Goal: Task Accomplishment & Management: Complete application form

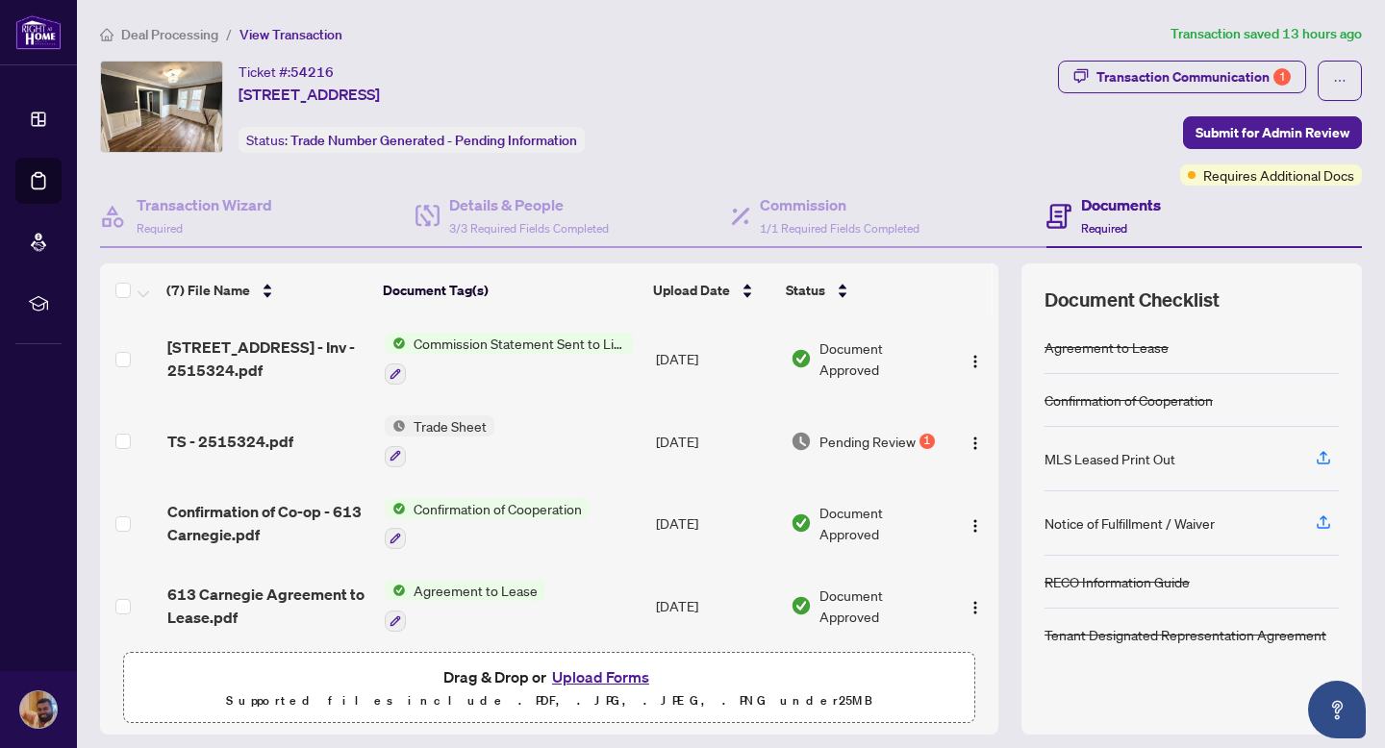
click at [858, 438] on span "Pending Review" at bounding box center [868, 441] width 96 height 21
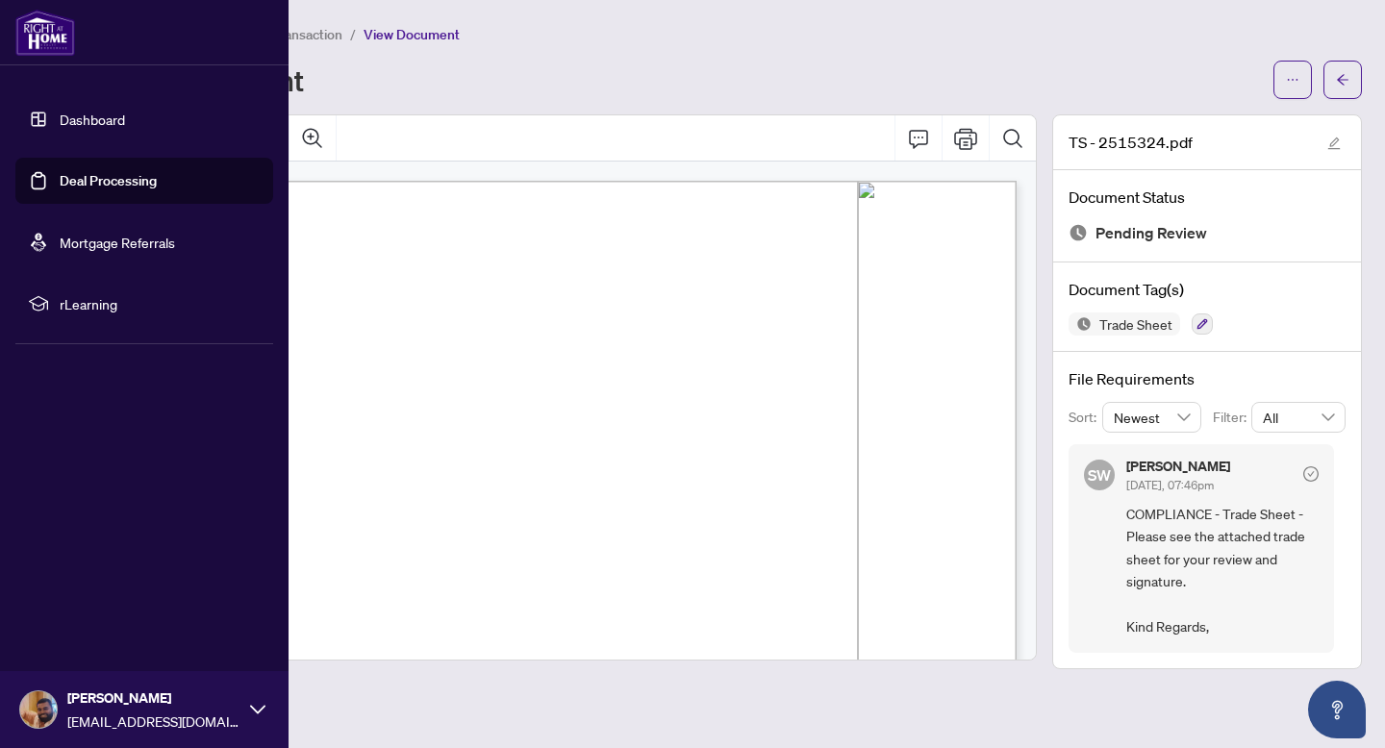
click at [60, 190] on link "Deal Processing" at bounding box center [108, 180] width 97 height 17
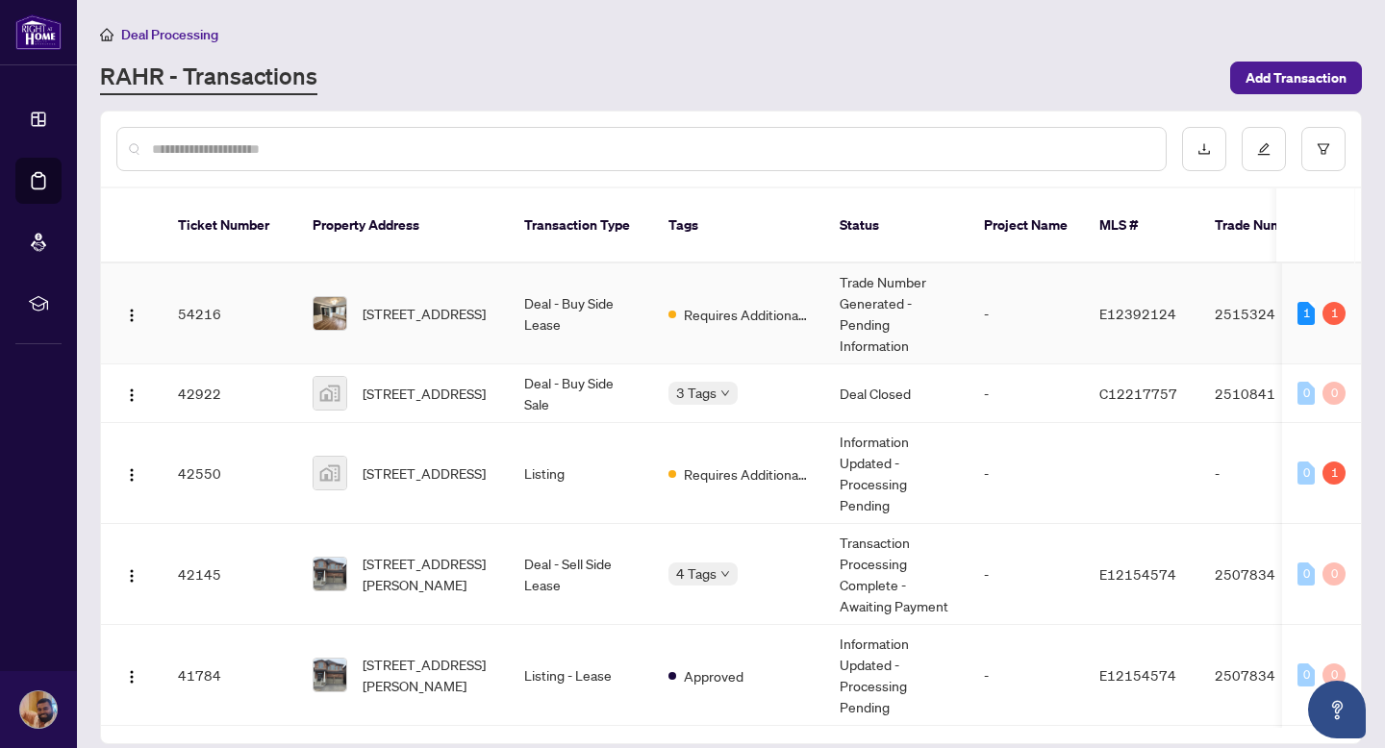
click at [561, 292] on td "Deal - Buy Side Lease" at bounding box center [581, 314] width 144 height 101
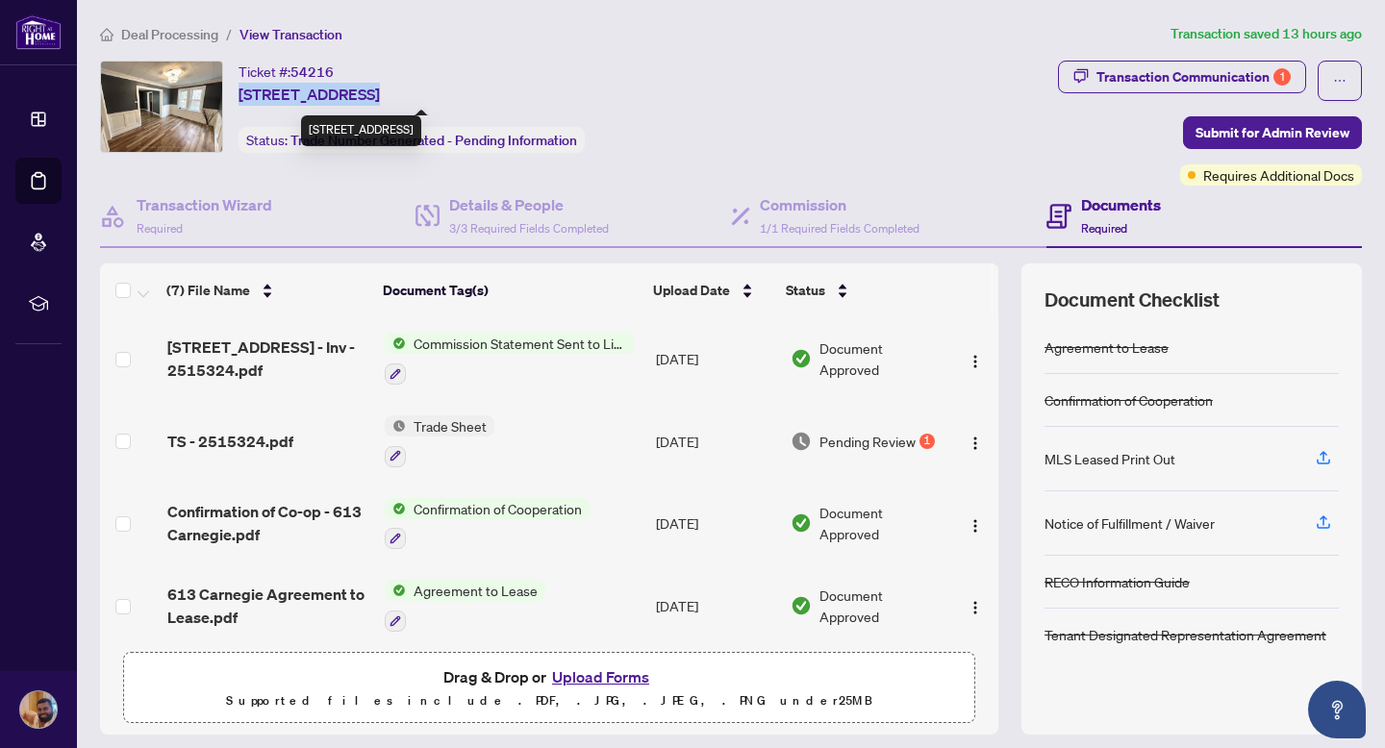
drag, startPoint x: 238, startPoint y: 95, endPoint x: 361, endPoint y: 93, distance: 123.1
click at [361, 93] on div "Ticket #: 54216 [STREET_ADDRESS] Status: Trade Number Generated - Pending Infor…" at bounding box center [575, 107] width 950 height 92
copy span "[STREET_ADDRESS]"
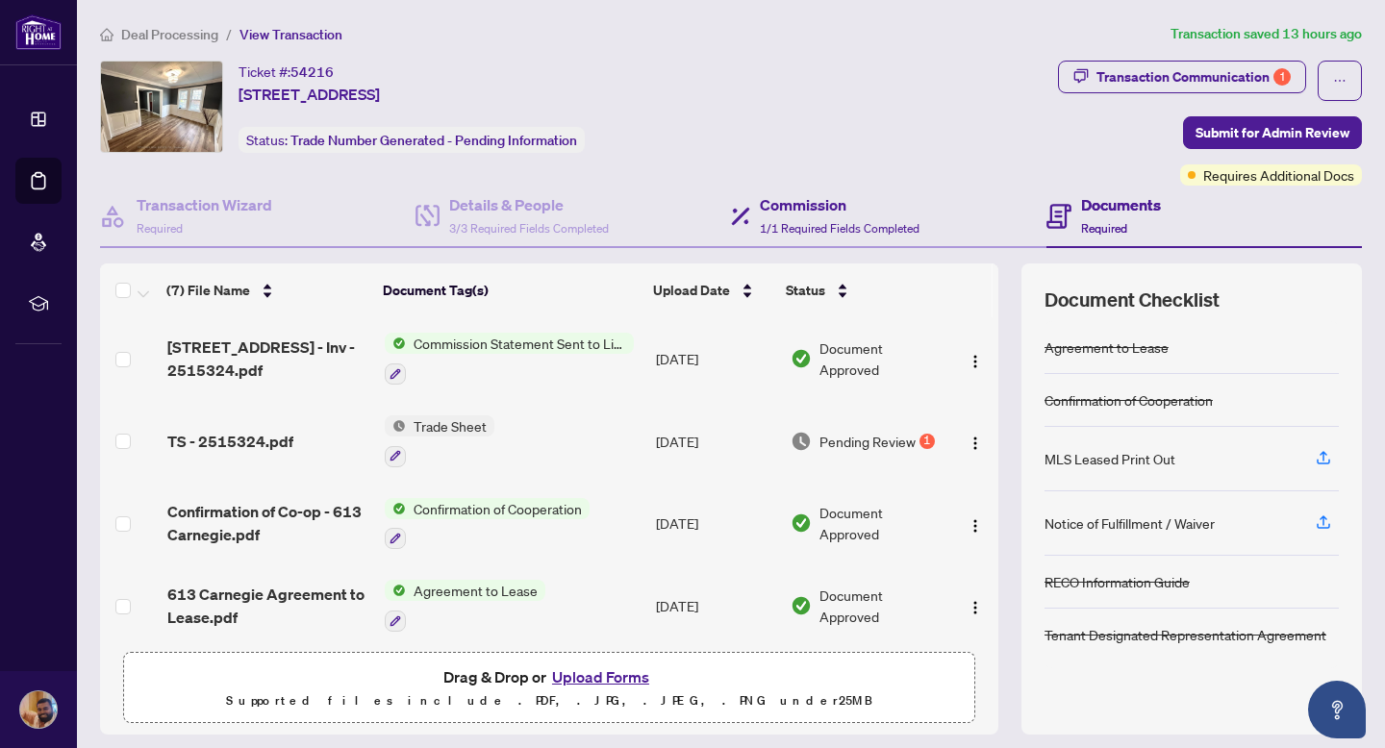
click at [785, 237] on div "Commission 1/1 Required Fields Completed" at bounding box center [889, 217] width 316 height 63
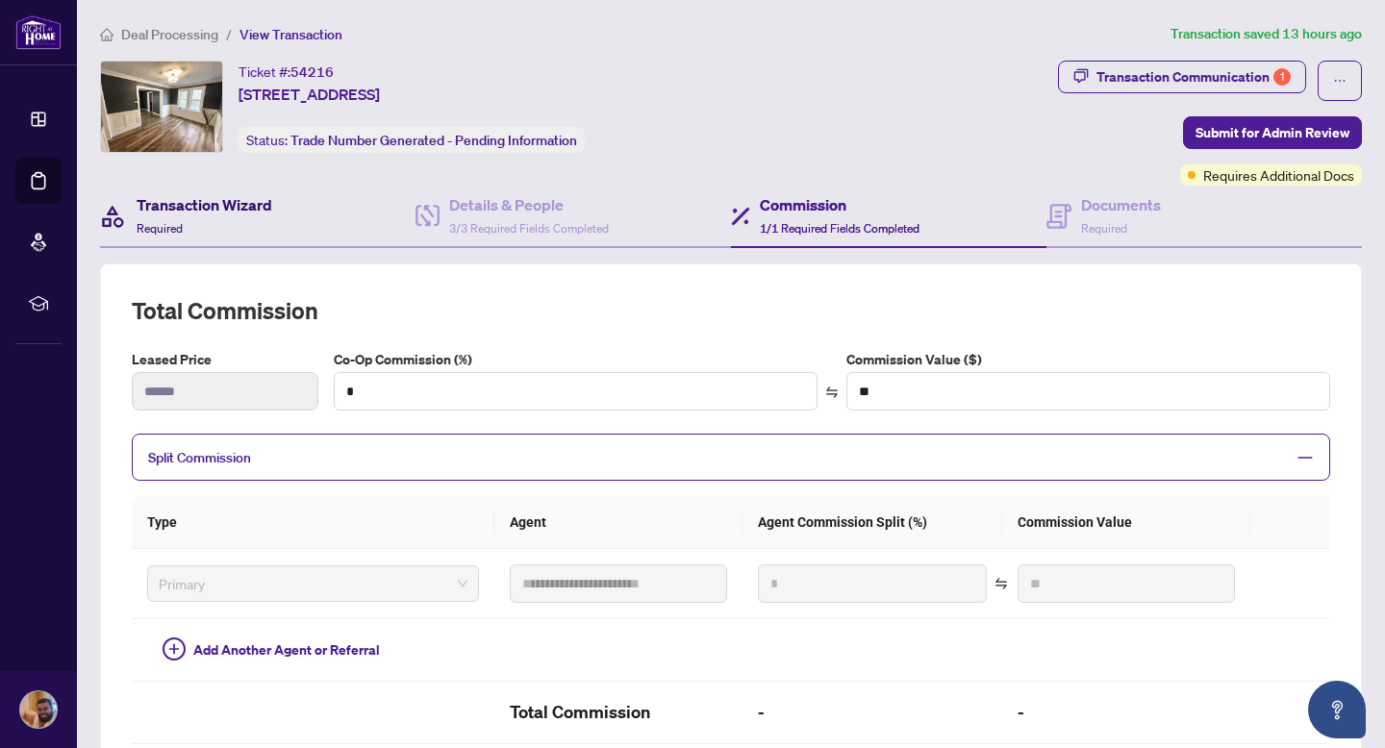
click at [259, 218] on div "Transaction Wizard Required" at bounding box center [205, 215] width 136 height 45
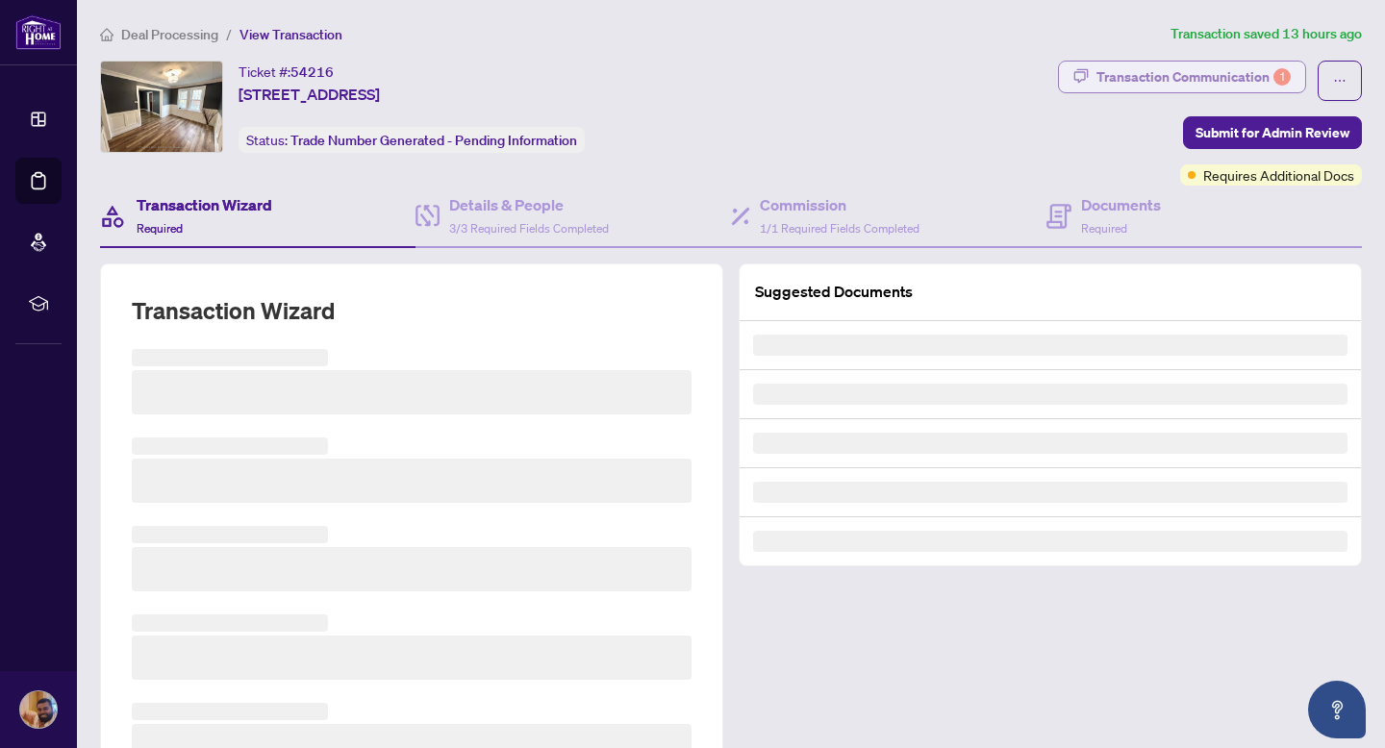
click at [1078, 77] on icon "button" at bounding box center [1081, 75] width 15 height 15
type textarea "**********"
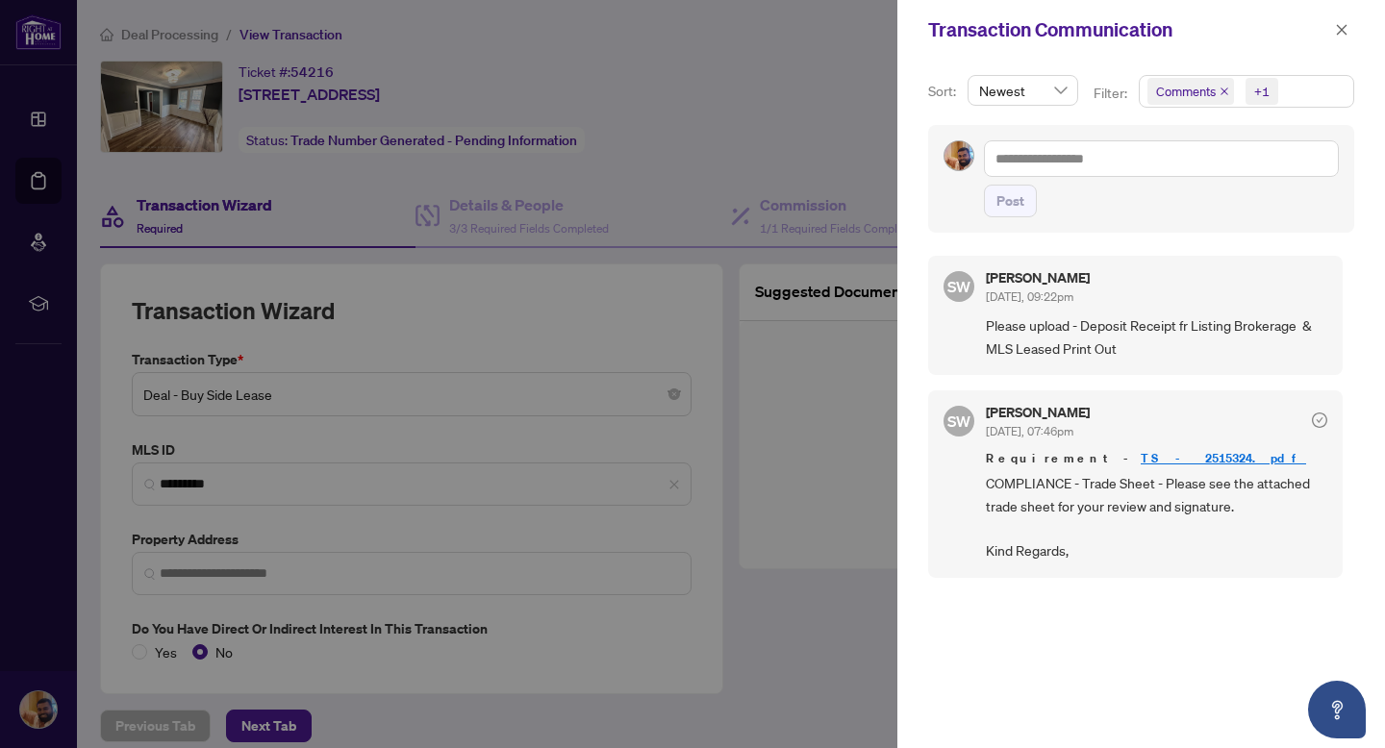
type input "**********"
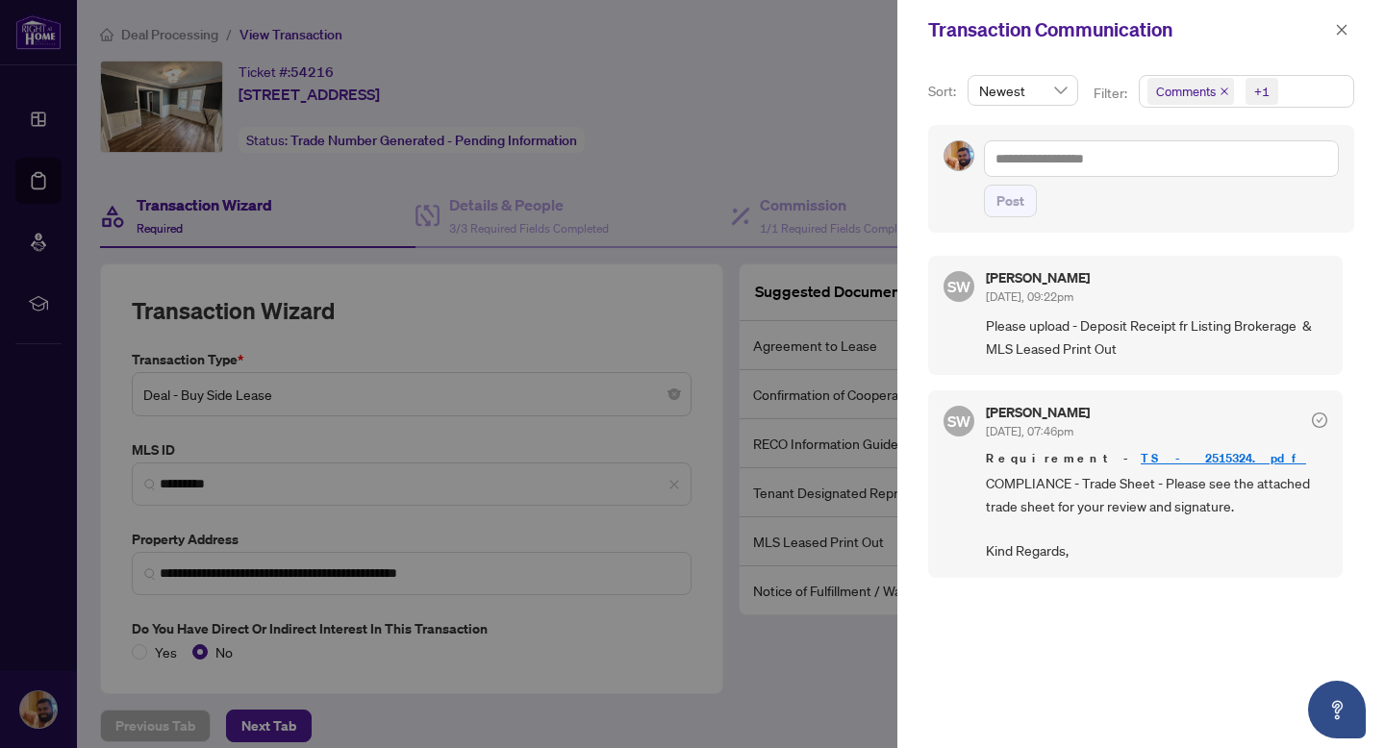
click at [826, 139] on div at bounding box center [692, 374] width 1385 height 748
click at [1349, 29] on button "button" at bounding box center [1341, 29] width 25 height 23
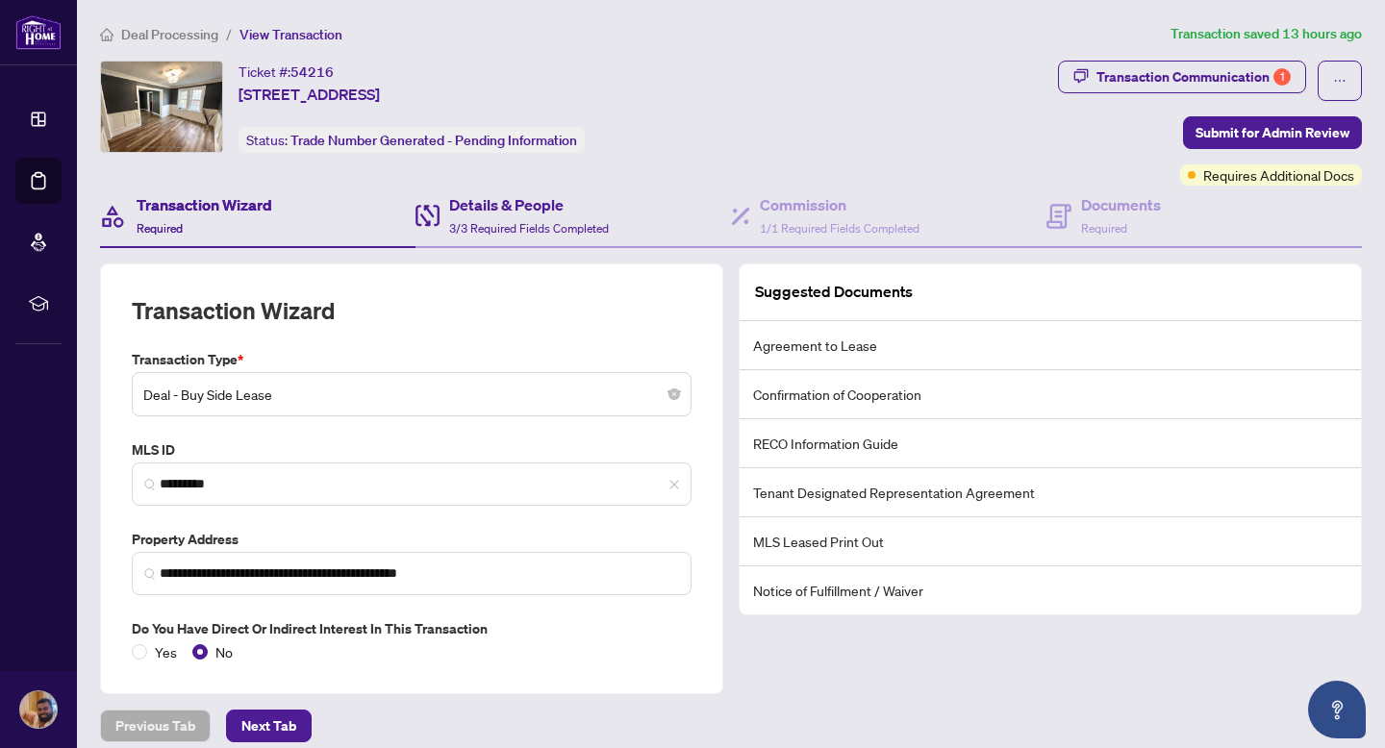
click at [719, 226] on div "Details & People 3/3 Required Fields Completed" at bounding box center [574, 217] width 316 height 63
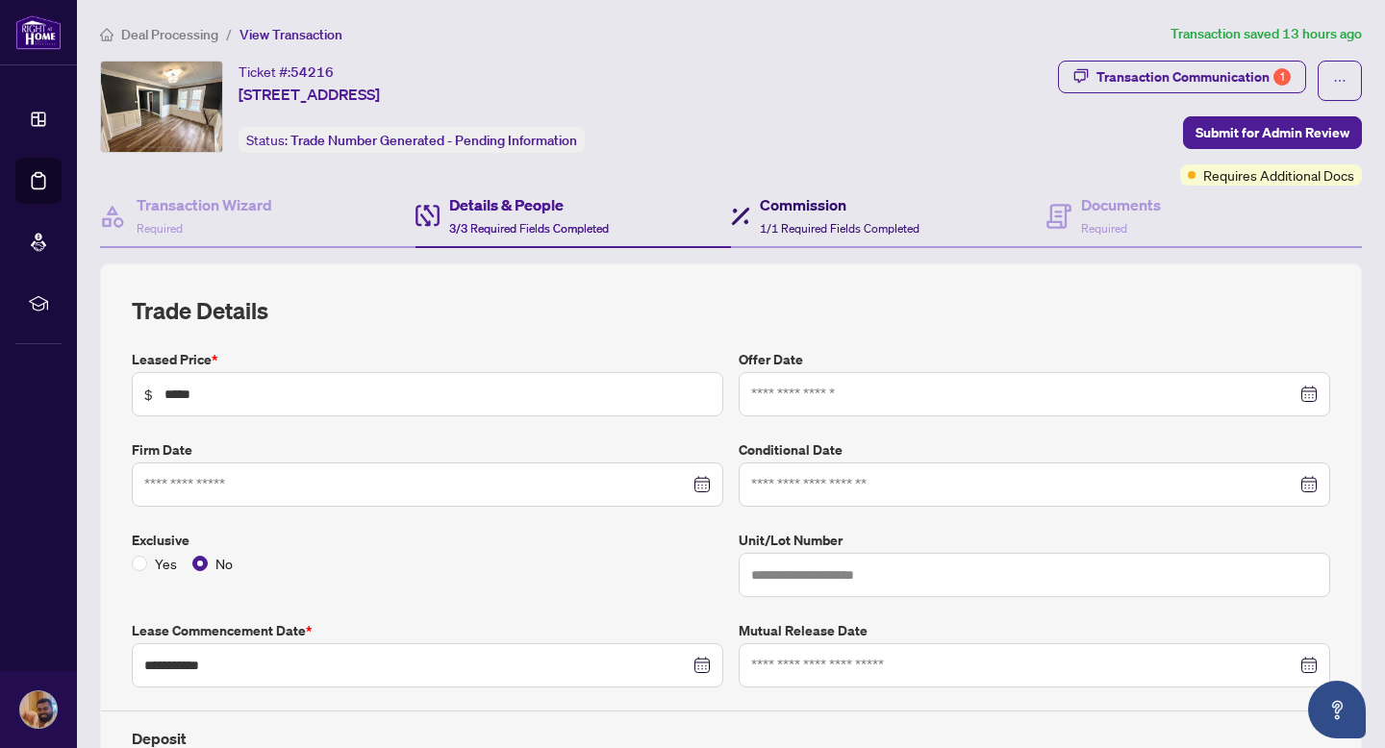
click at [858, 232] on span "1/1 Required Fields Completed" at bounding box center [840, 228] width 160 height 14
type textarea "**********"
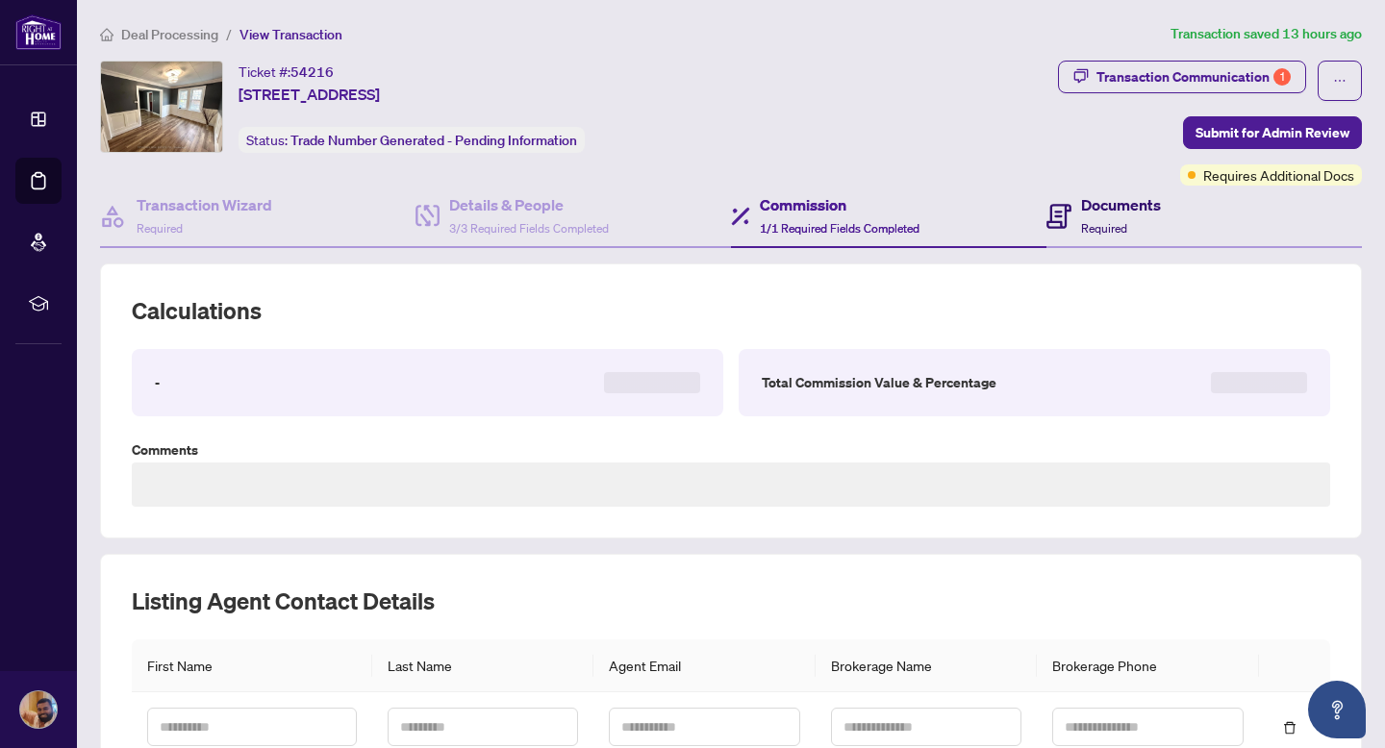
click at [1092, 221] on span "Required" at bounding box center [1104, 228] width 46 height 14
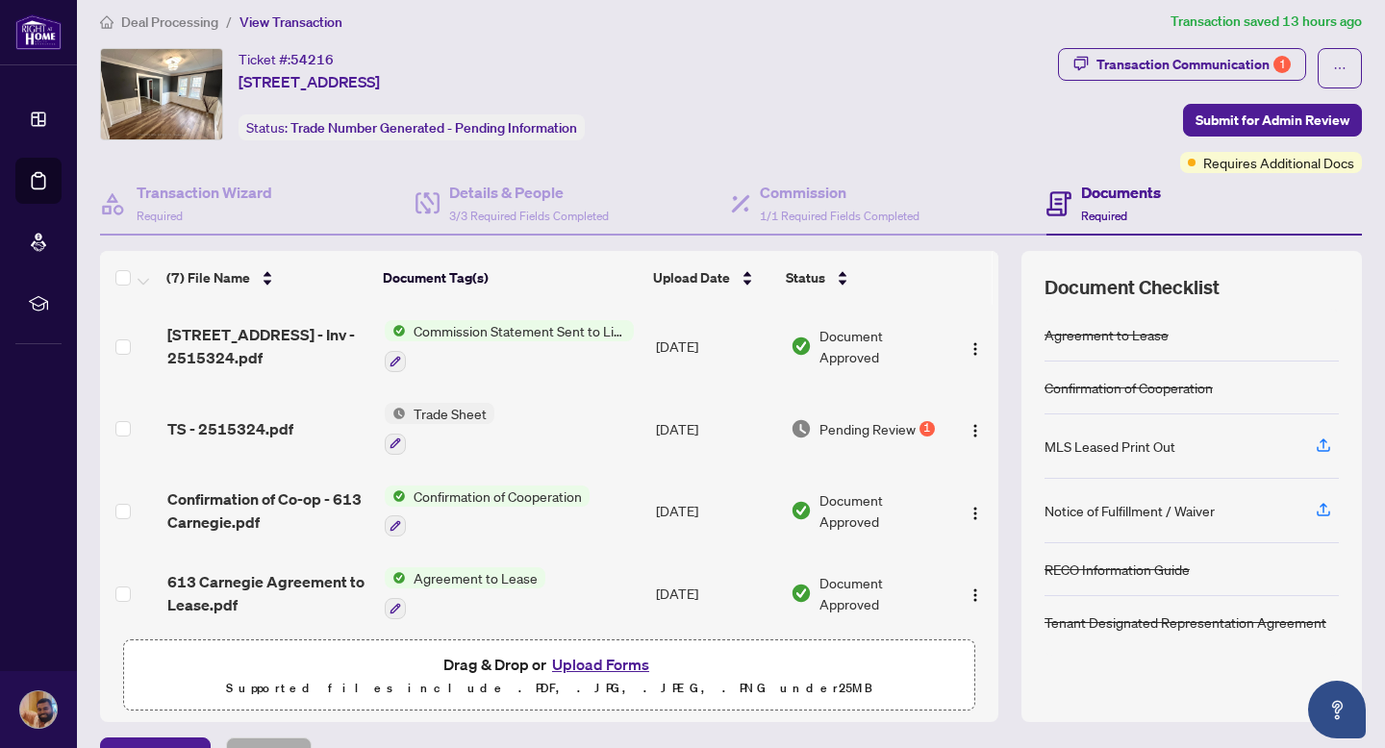
scroll to position [11, 0]
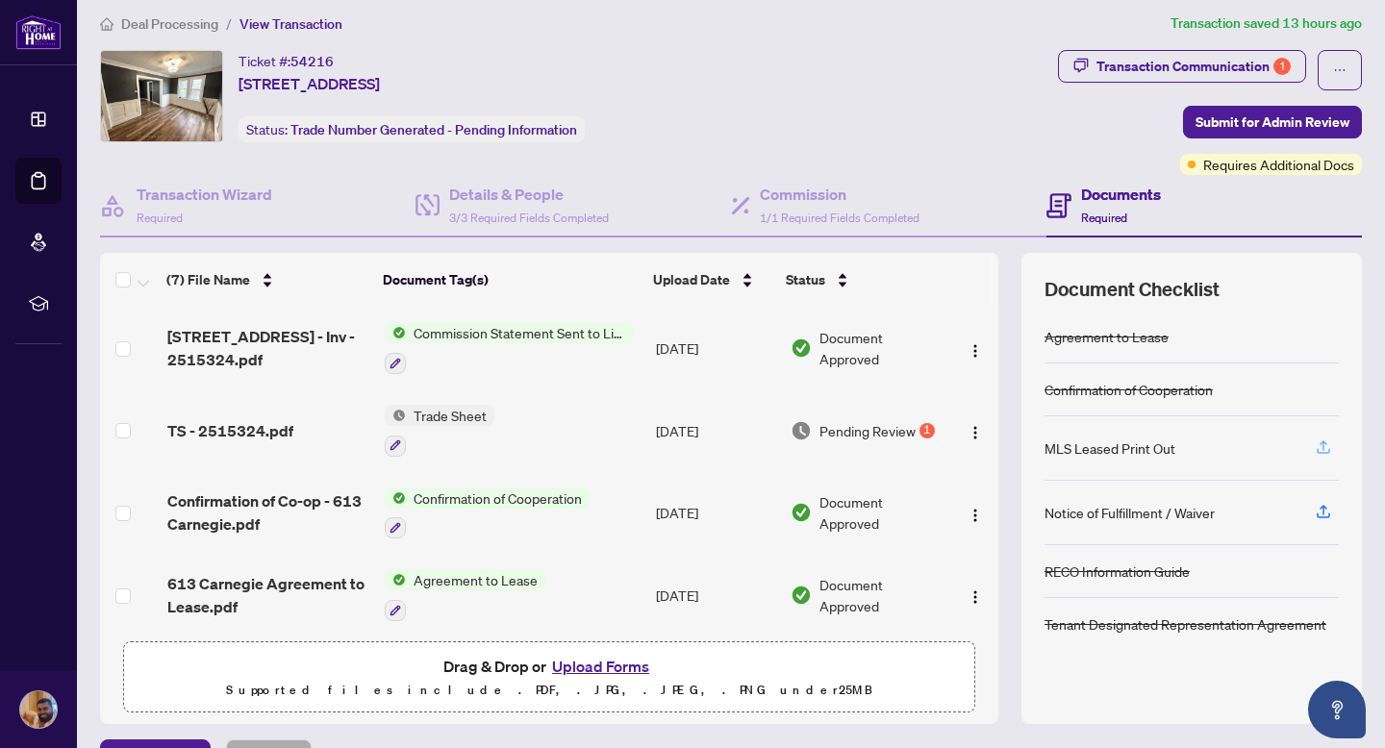
click at [1321, 440] on icon "button" at bounding box center [1323, 447] width 17 height 17
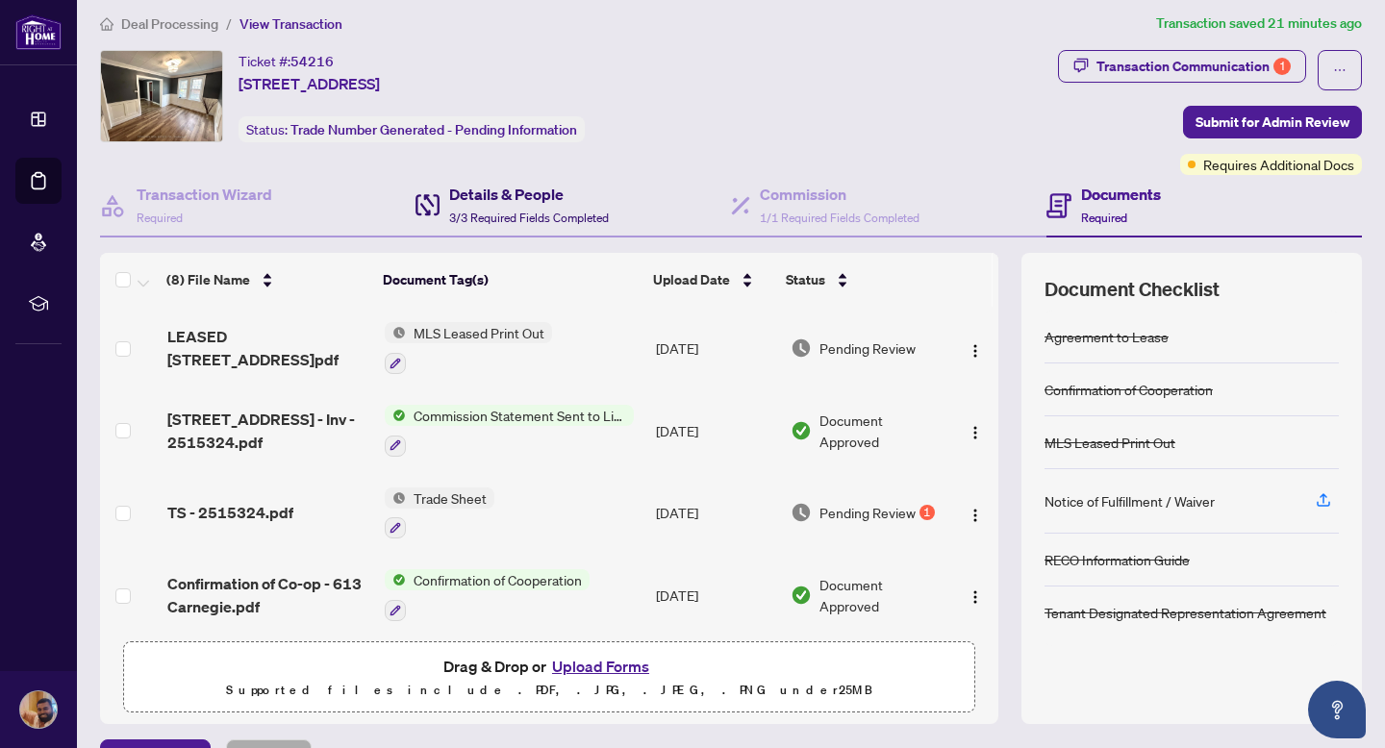
click at [557, 197] on h4 "Details & People" at bounding box center [529, 194] width 160 height 23
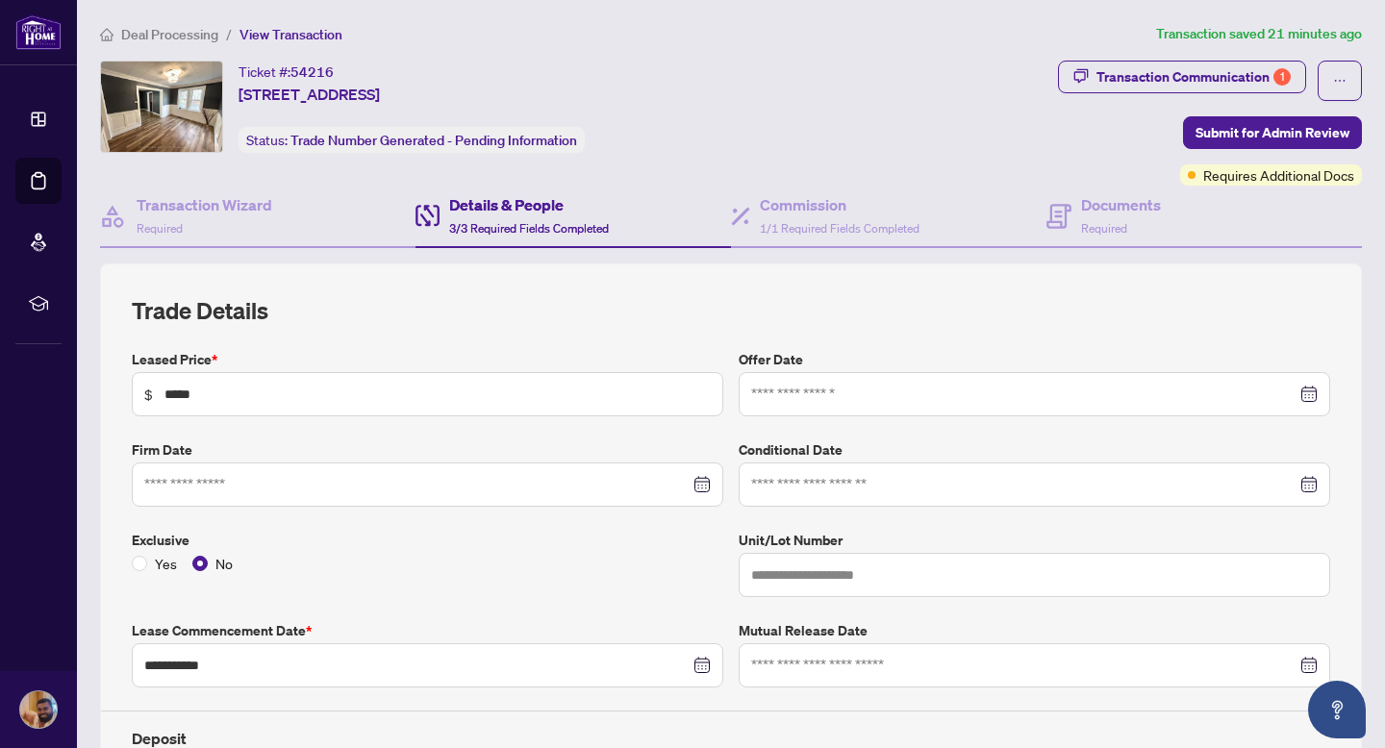
click at [826, 261] on div "**********" at bounding box center [731, 718] width 1262 height 1065
click at [1143, 202] on h4 "Documents" at bounding box center [1121, 204] width 80 height 23
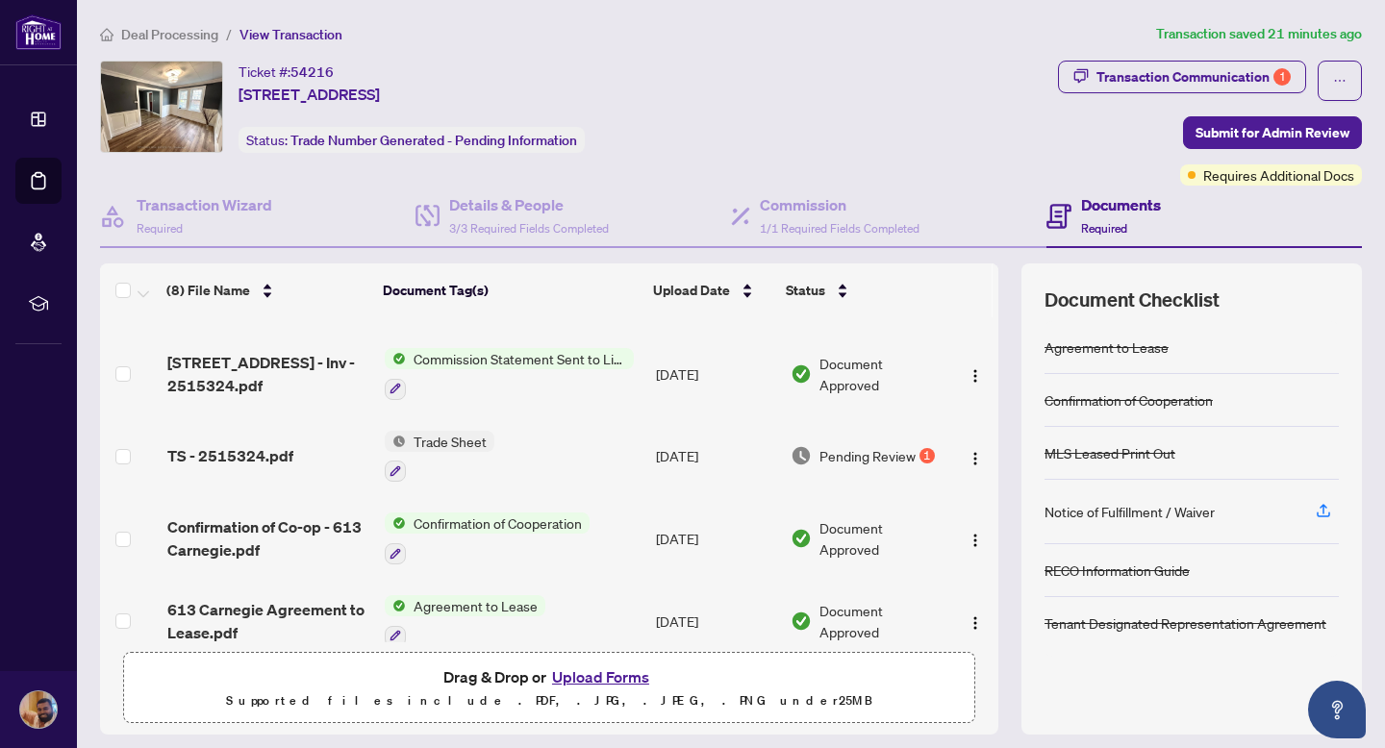
scroll to position [81, 0]
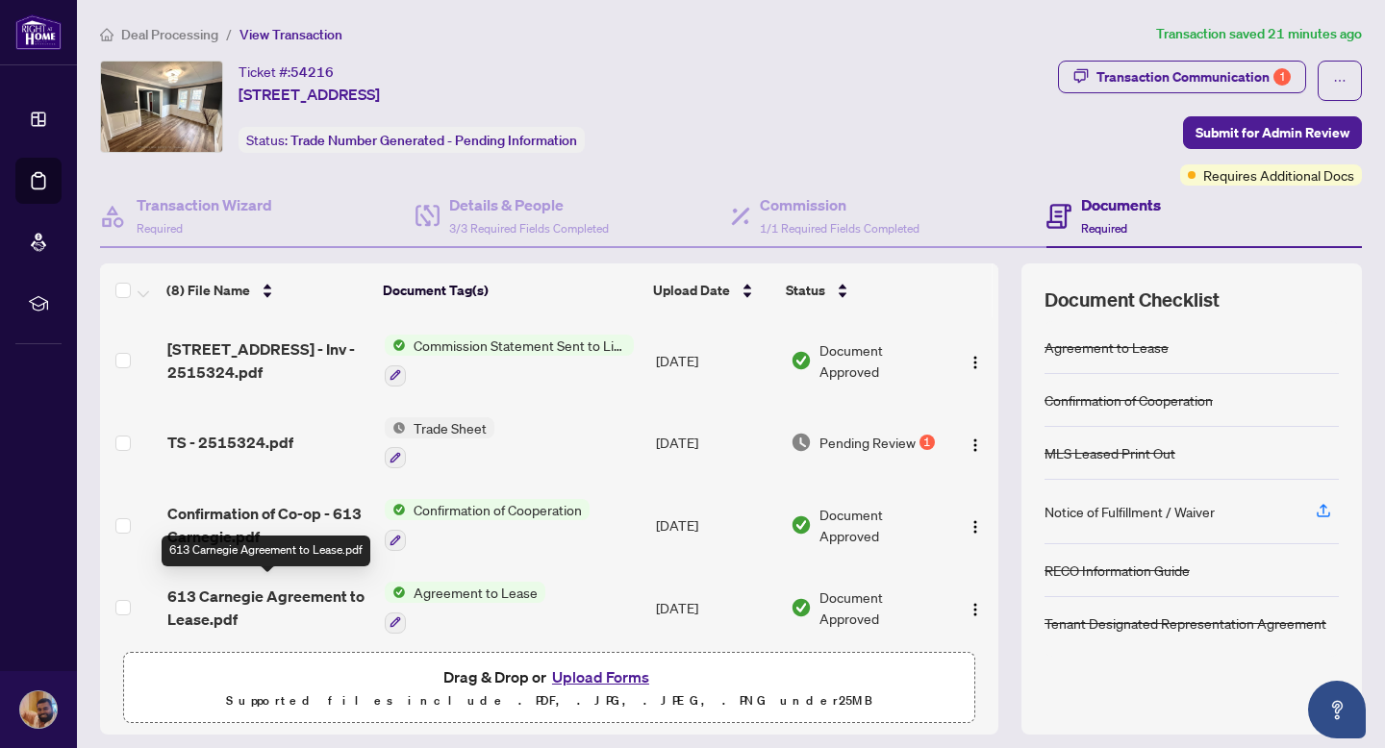
click at [273, 585] on span "613 Carnegie Agreement to Lease.pdf" at bounding box center [268, 608] width 202 height 46
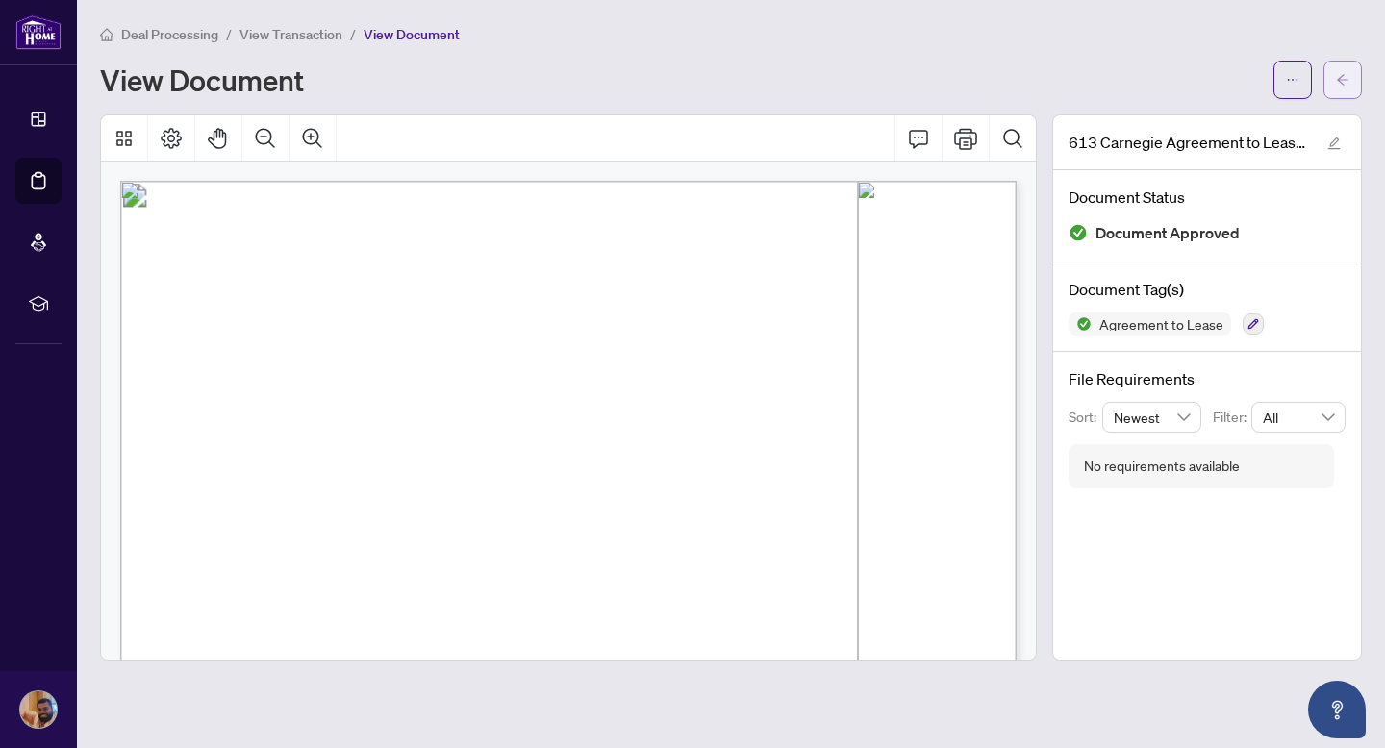
click at [1338, 82] on icon "arrow-left" at bounding box center [1342, 79] width 13 height 13
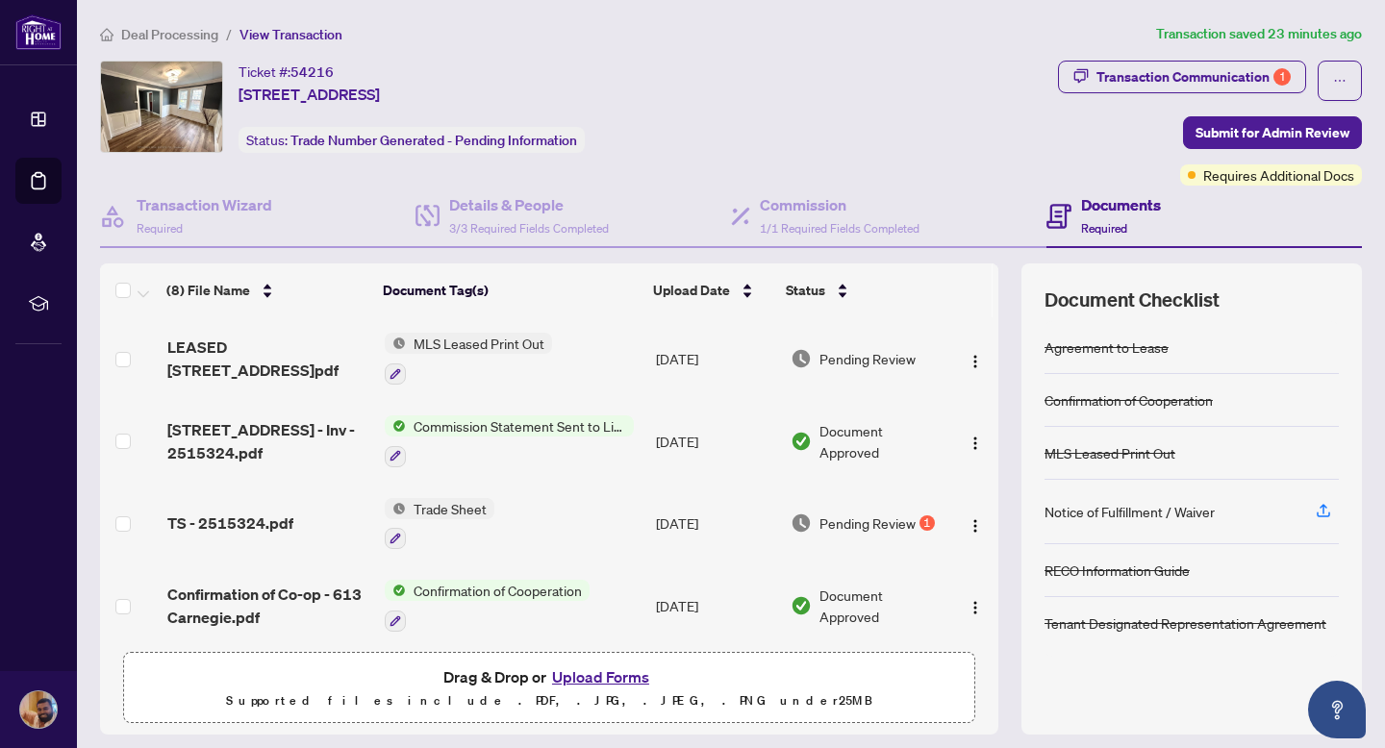
click at [569, 180] on div "Ticket #: 54216 [STREET_ADDRESS] Status: Trade Number Generated - Pending Infor…" at bounding box center [575, 123] width 958 height 125
click at [540, 205] on h4 "Details & People" at bounding box center [529, 204] width 160 height 23
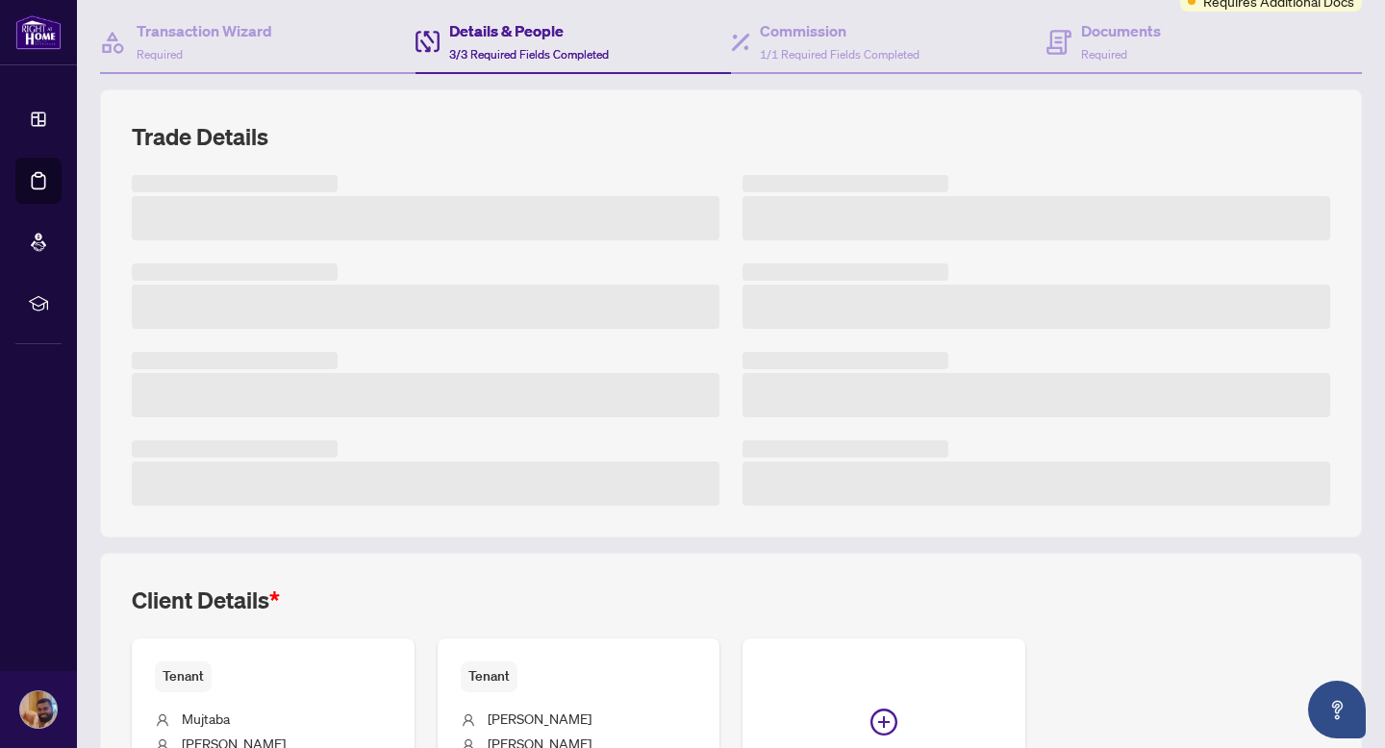
scroll to position [377, 0]
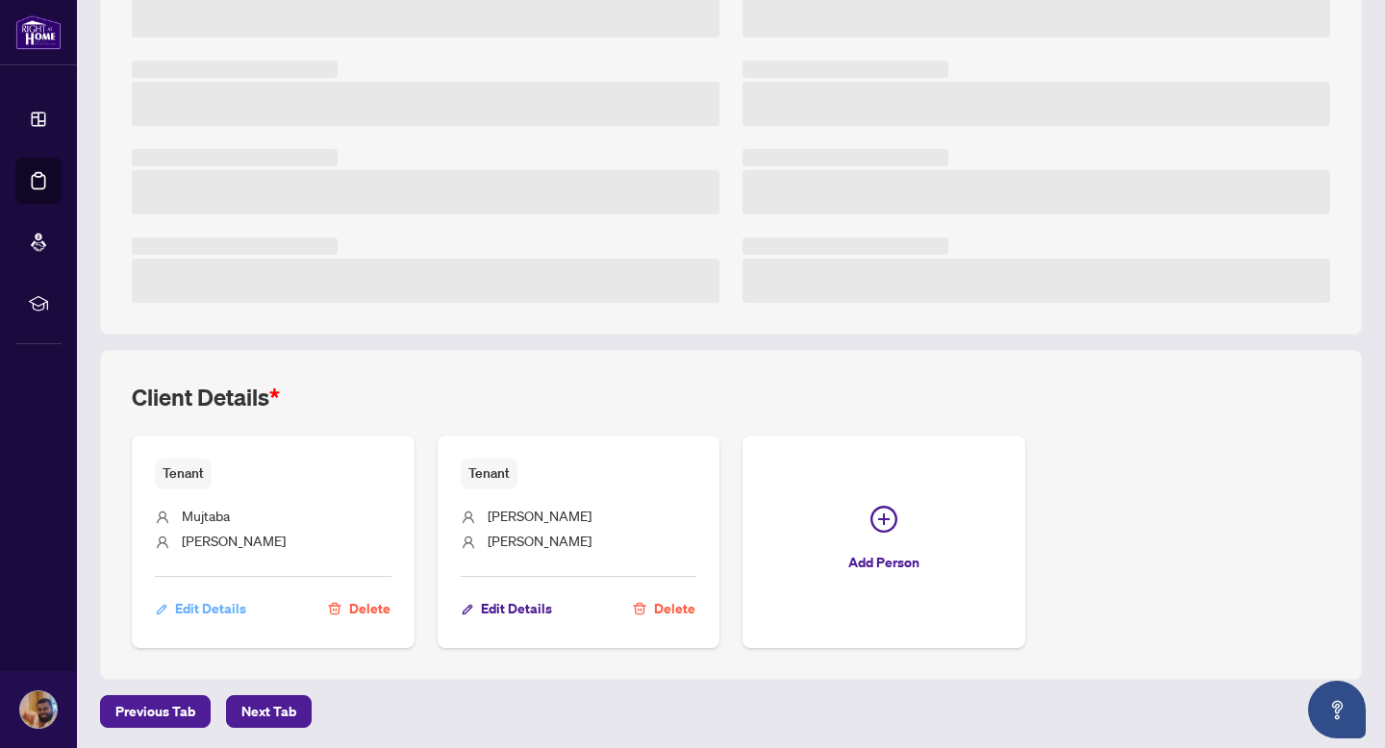
click at [213, 607] on span "Edit Details" at bounding box center [210, 609] width 71 height 31
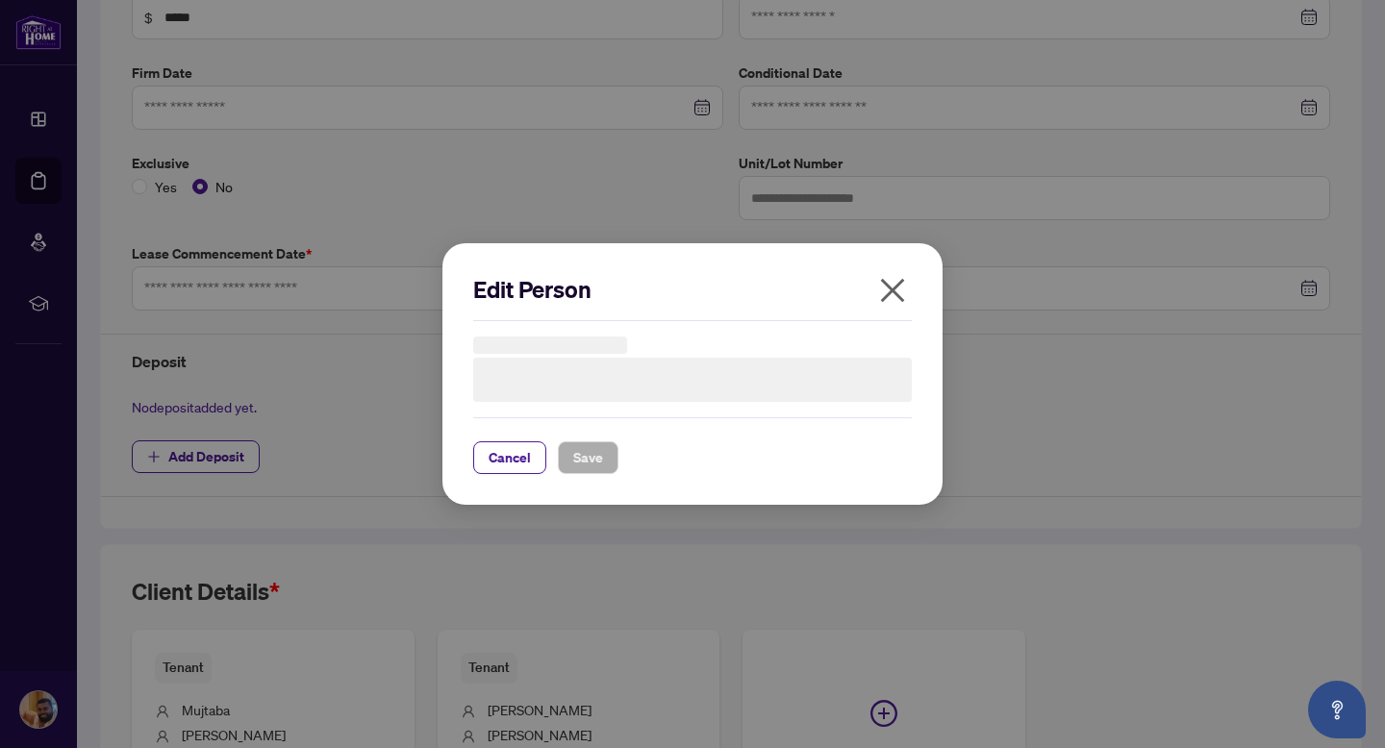
type input "**********"
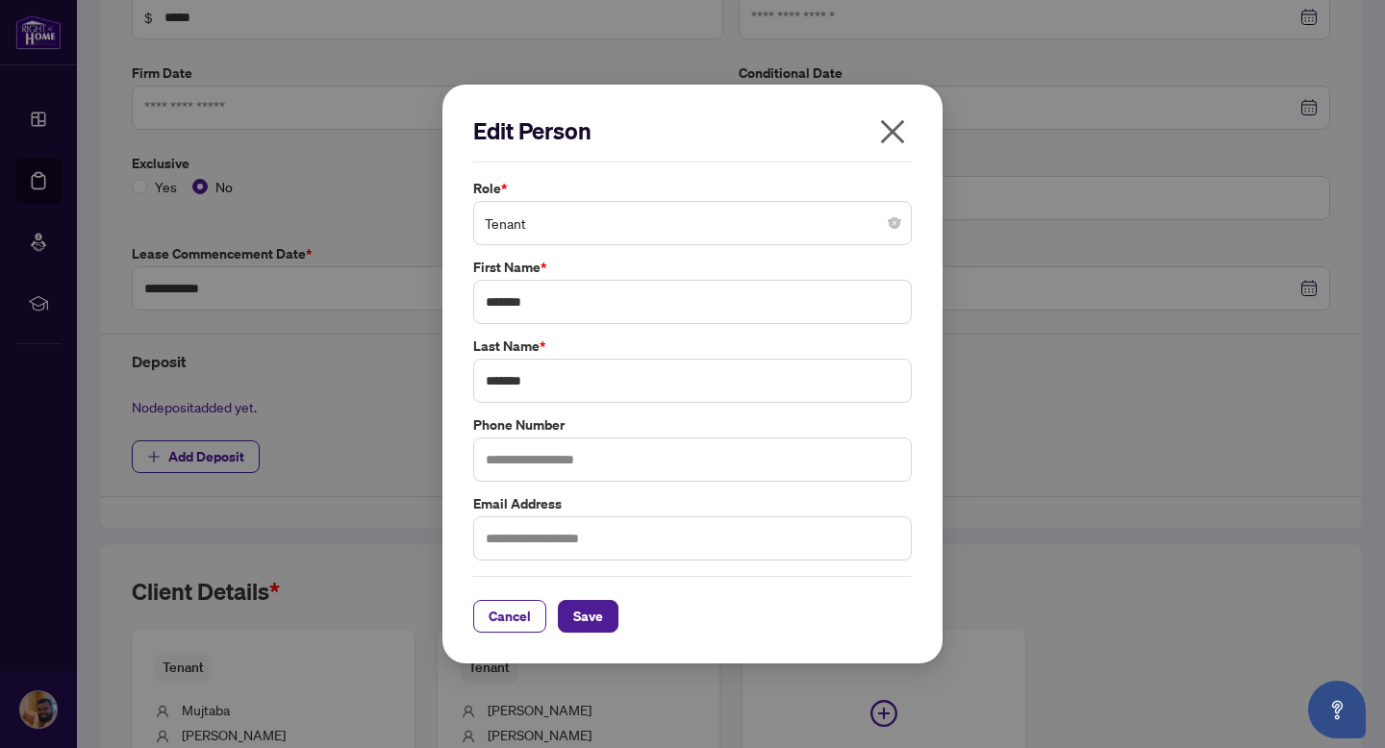
click at [901, 126] on icon "close" at bounding box center [892, 131] width 31 height 31
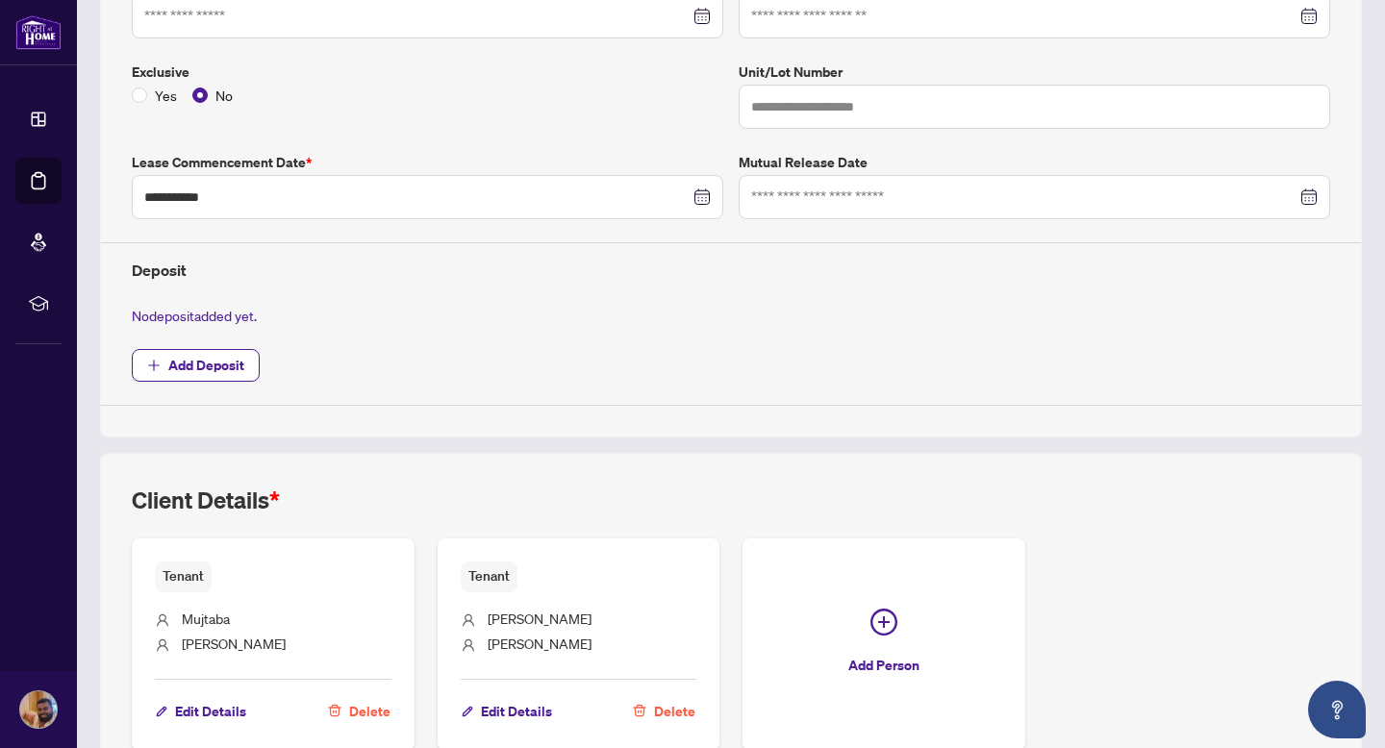
scroll to position [0, 0]
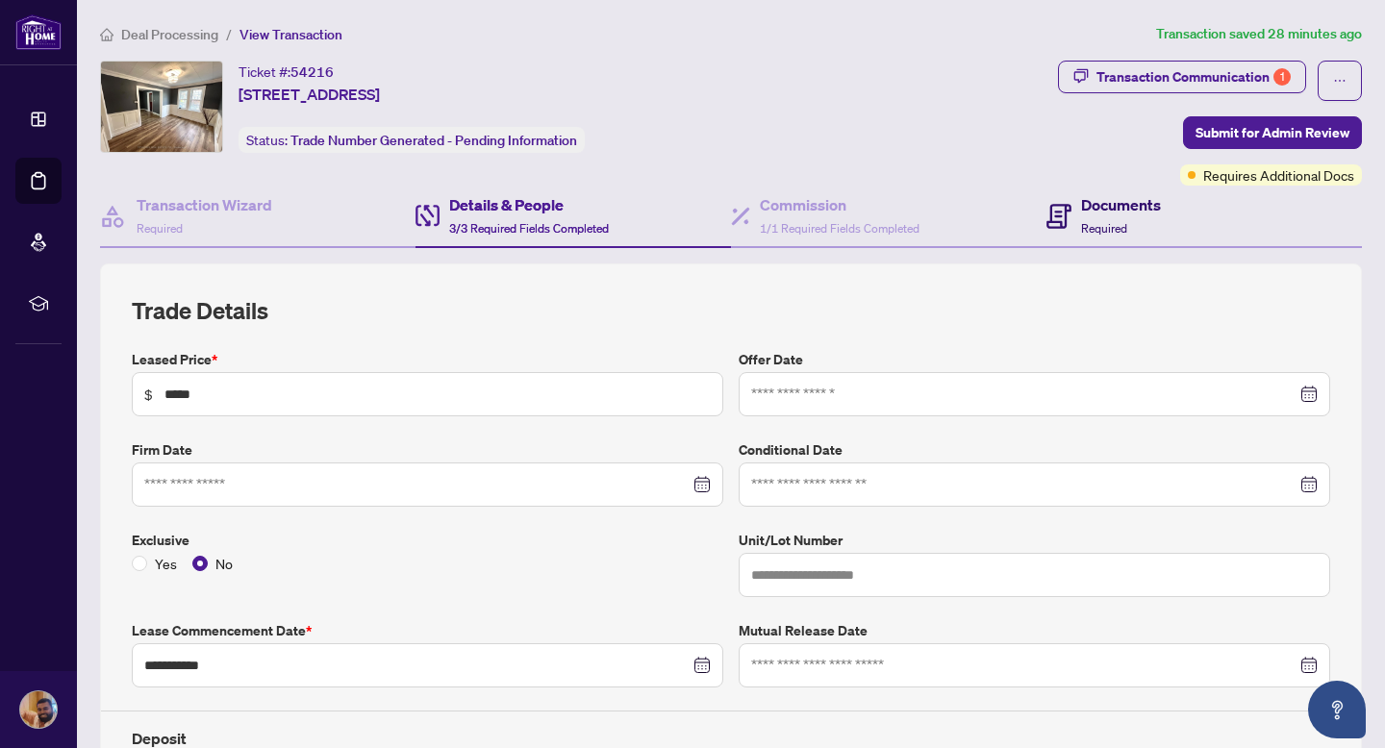
click at [1099, 213] on h4 "Documents" at bounding box center [1121, 204] width 80 height 23
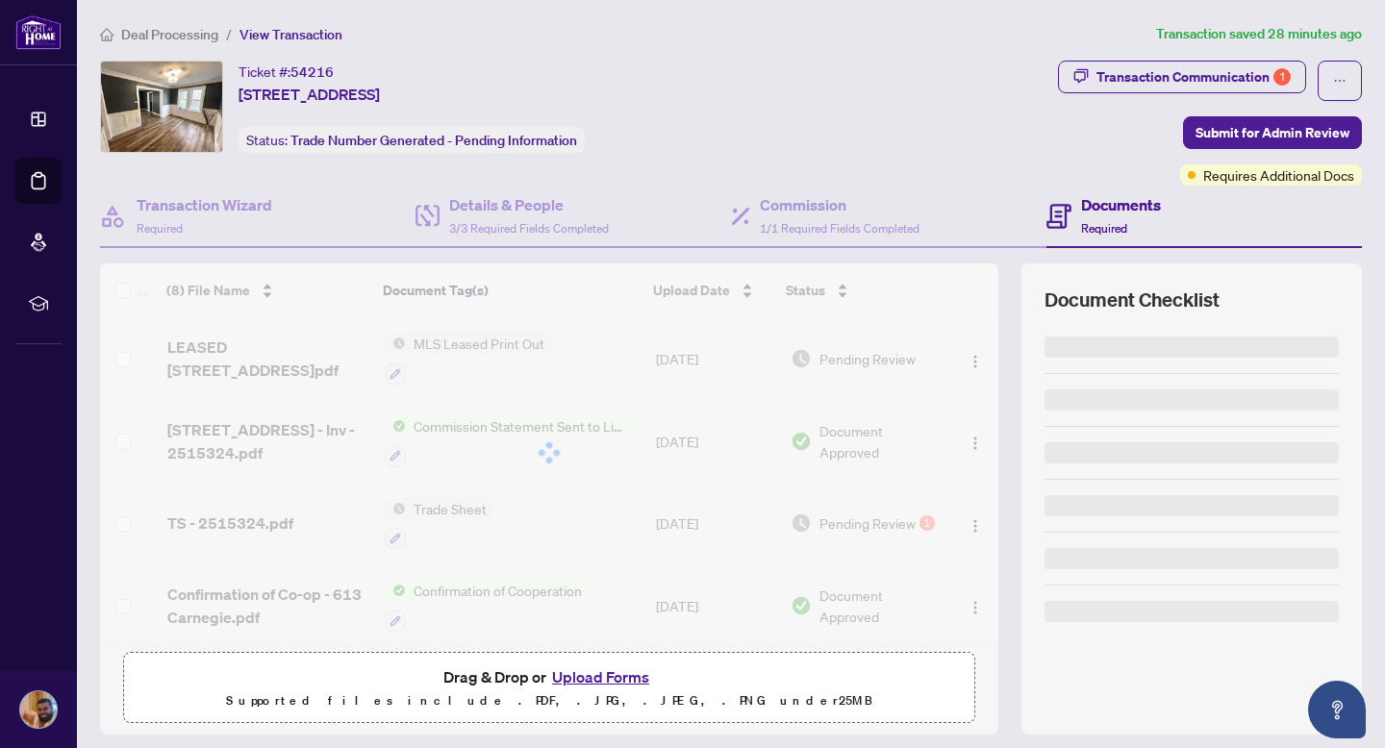
scroll to position [56, 0]
